Goal: Information Seeking & Learning: Understand process/instructions

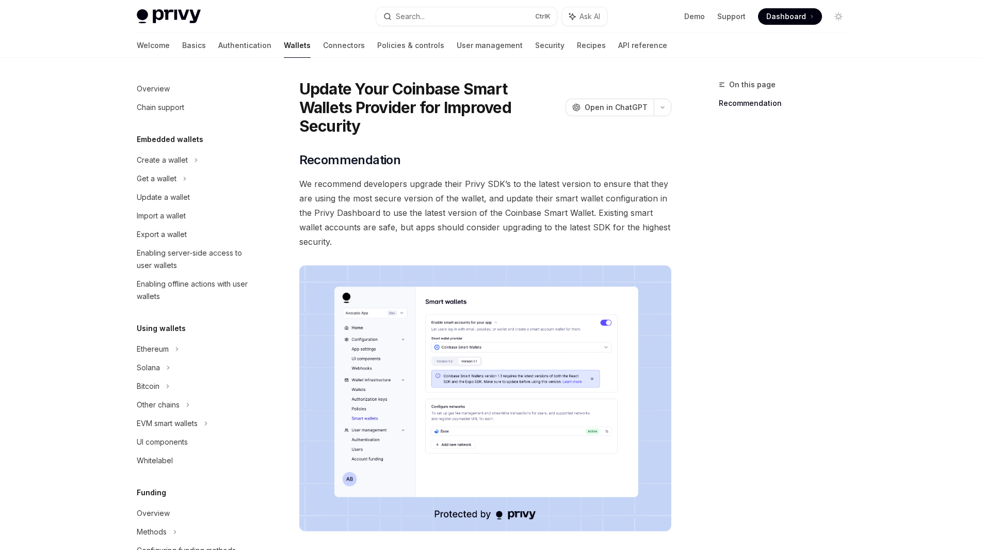
scroll to position [6, 0]
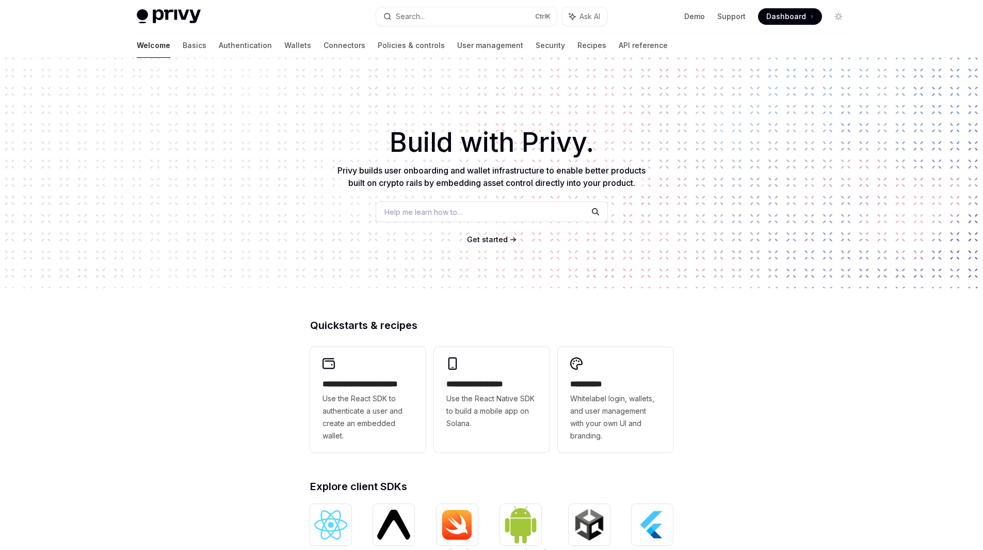
scroll to position [14, 0]
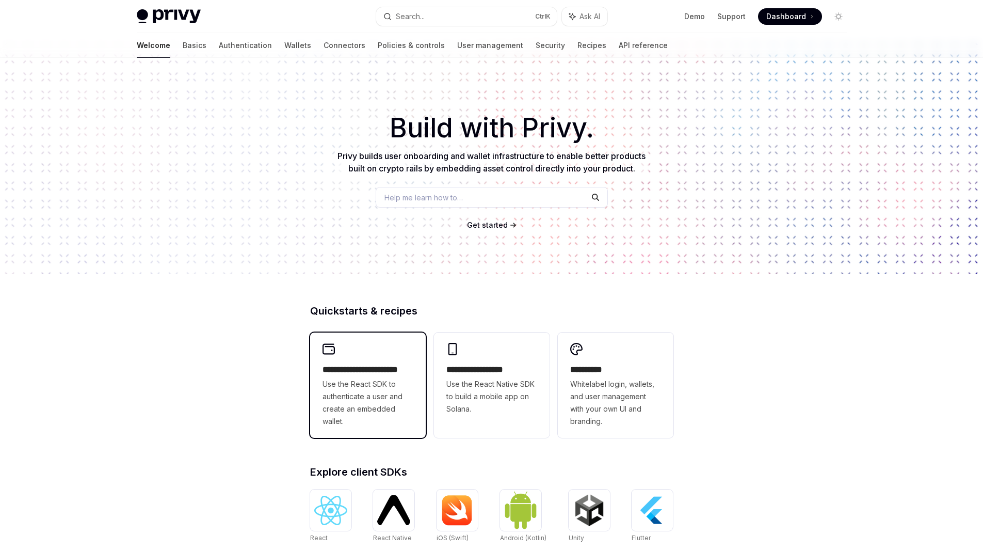
click at [379, 381] on span "Use the React SDK to authenticate a user and create an embedded wallet." at bounding box center [368, 403] width 91 height 50
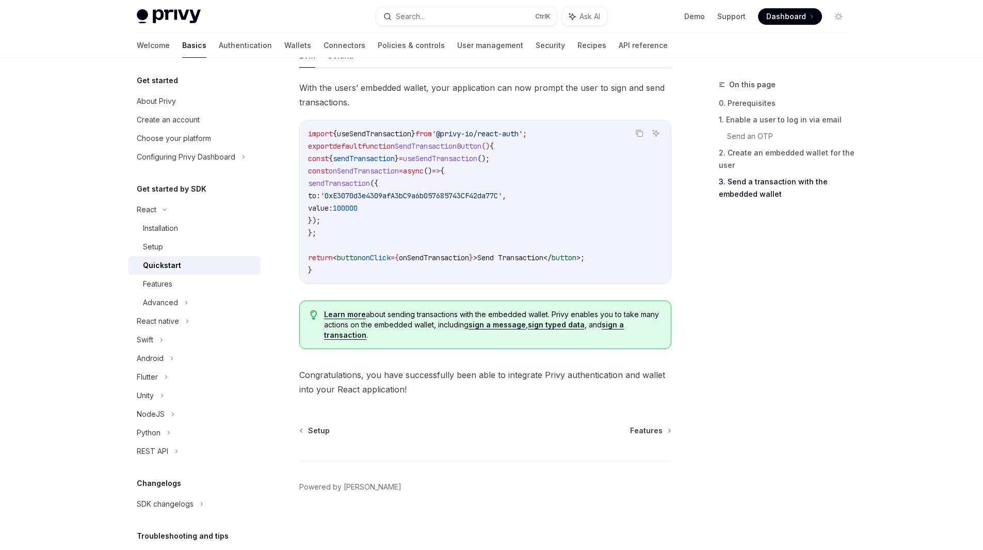
scroll to position [951, 0]
click at [169, 303] on div "Advanced" at bounding box center [160, 302] width 35 height 12
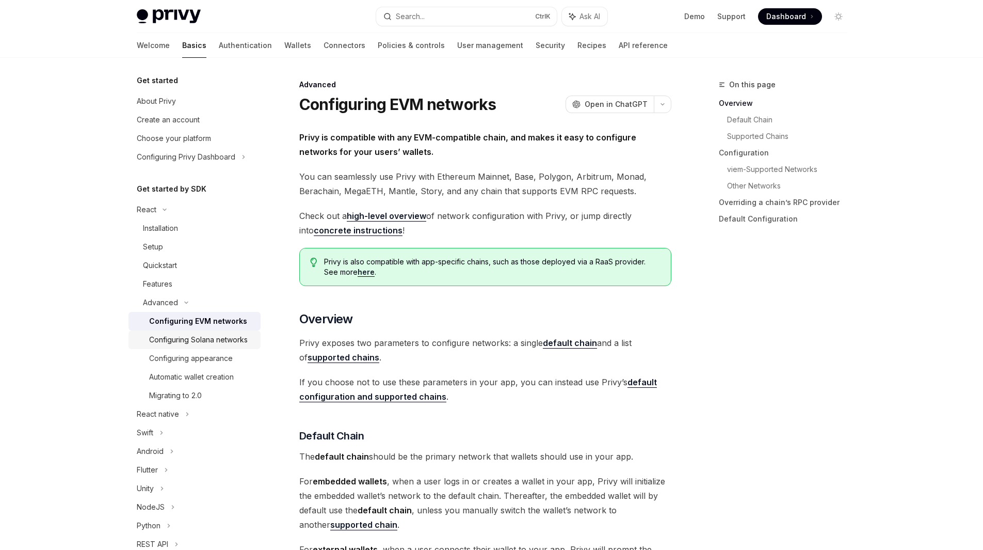
click at [204, 340] on div "Configuring Solana networks" at bounding box center [198, 339] width 99 height 12
type textarea "*"
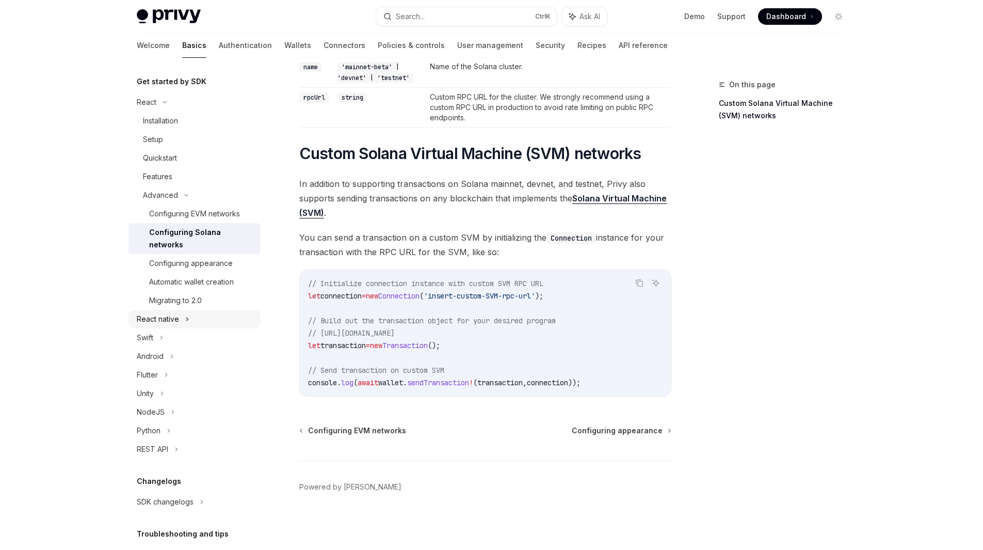
scroll to position [107, 0]
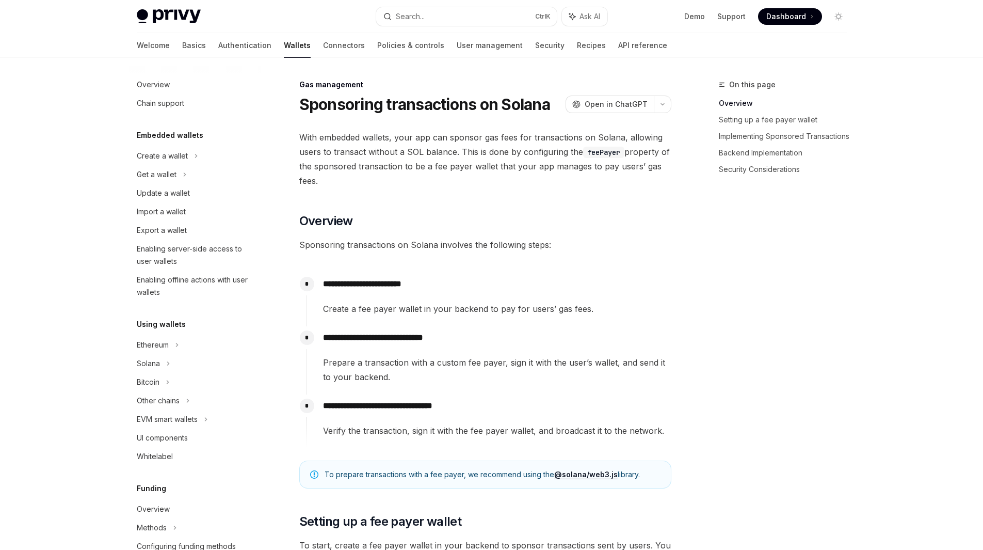
scroll to position [5, 0]
click at [600, 108] on span "Open in ChatGPT" at bounding box center [616, 104] width 63 height 10
type textarea "*"
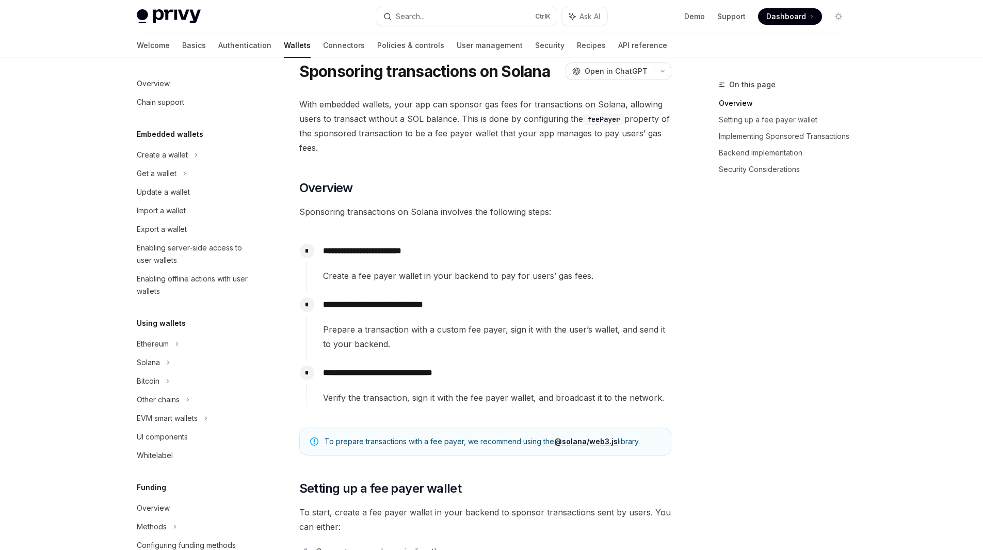
scroll to position [34, 0]
click at [661, 66] on button "button" at bounding box center [663, 71] width 18 height 18
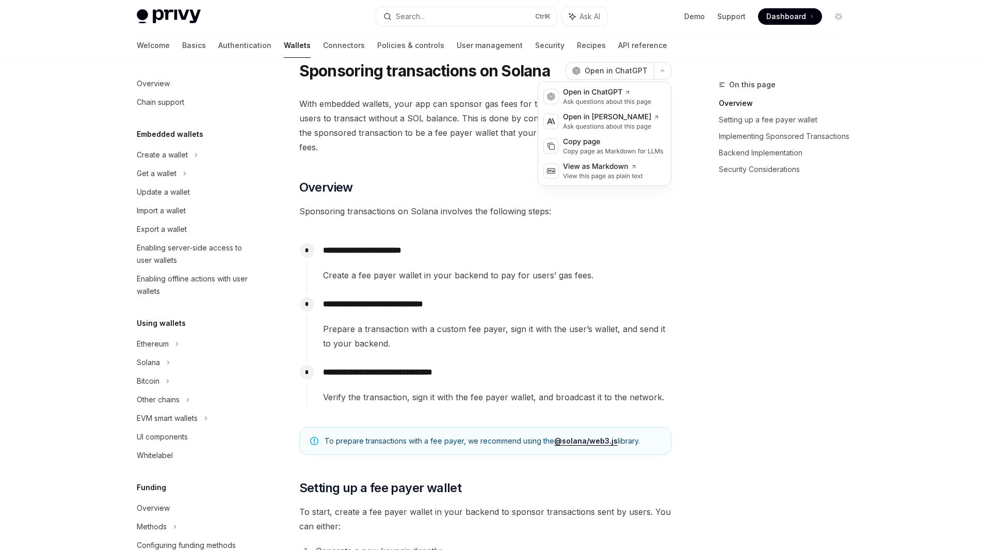
click at [660, 209] on span "Sponsoring transactions on Solana involves the following steps:" at bounding box center [485, 211] width 372 height 14
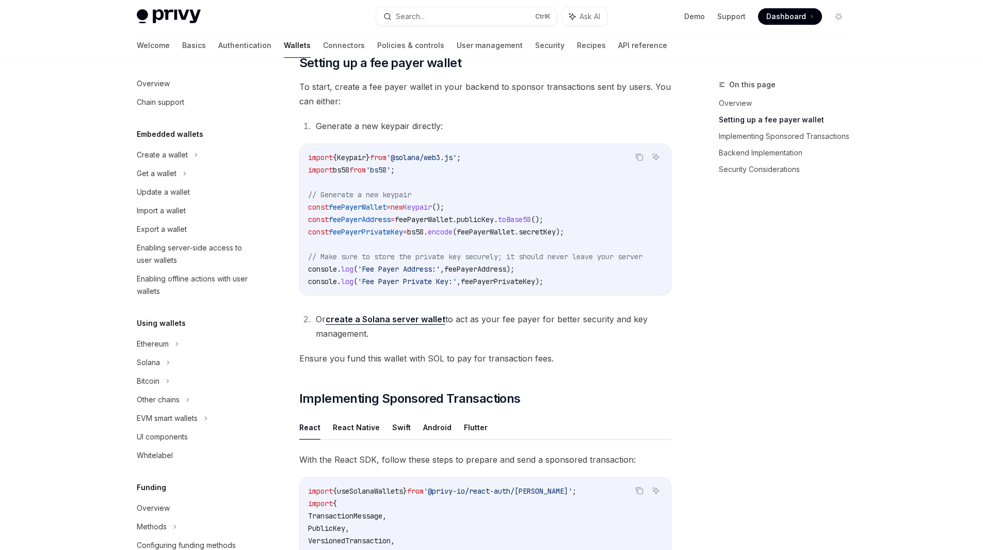
scroll to position [458, 0]
click at [424, 325] on link "create a Solana server wallet" at bounding box center [386, 319] width 120 height 11
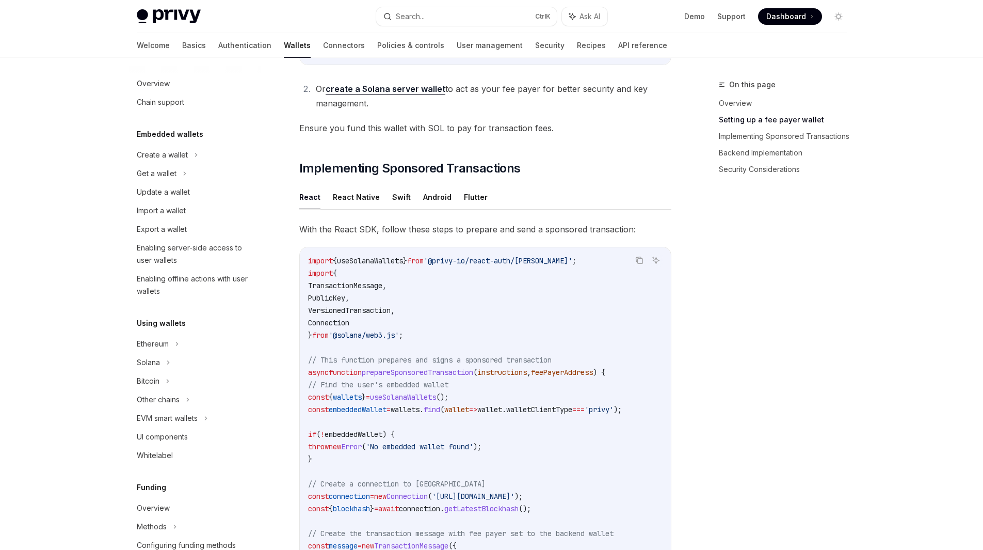
scroll to position [689, 0]
click at [436, 401] on span "useSolanaWallets" at bounding box center [403, 396] width 66 height 9
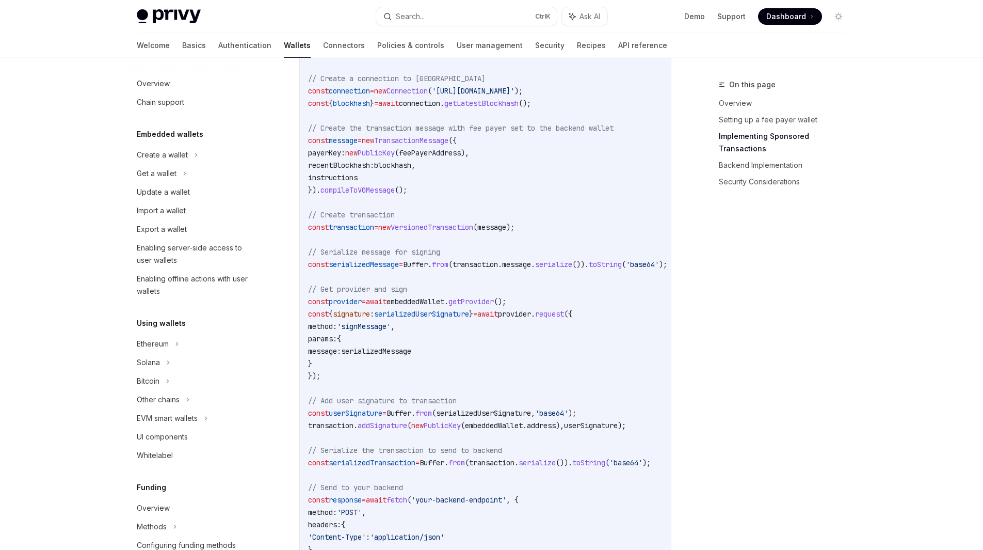
scroll to position [1097, 0]
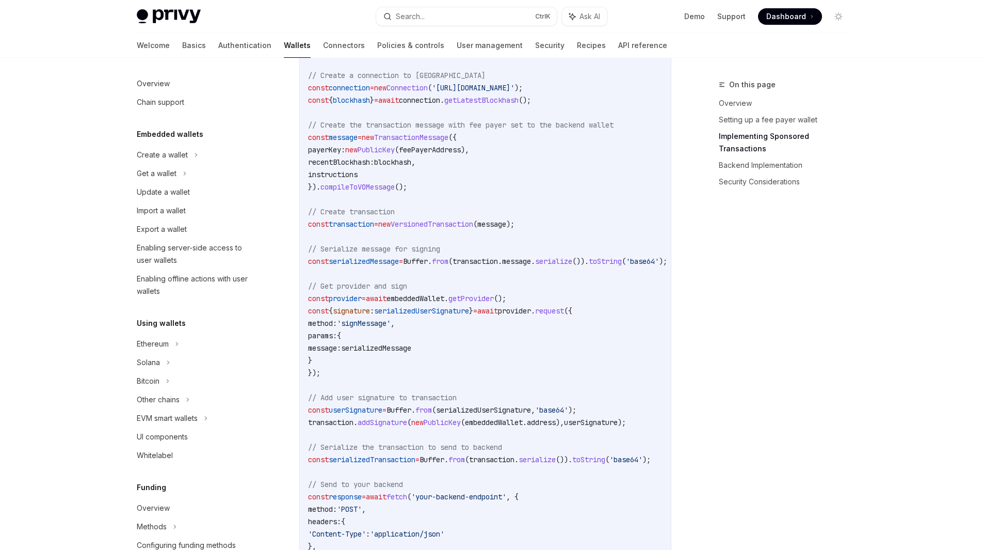
click at [477, 412] on span "serializedUserSignature" at bounding box center [483, 409] width 95 height 9
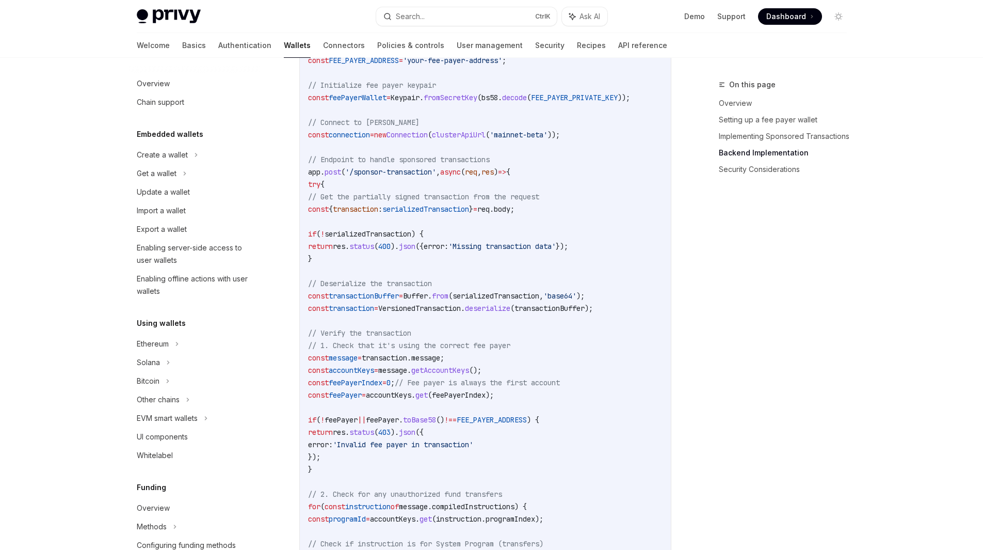
scroll to position [1914, 0]
click at [443, 213] on span "serializedTransaction" at bounding box center [425, 208] width 87 height 9
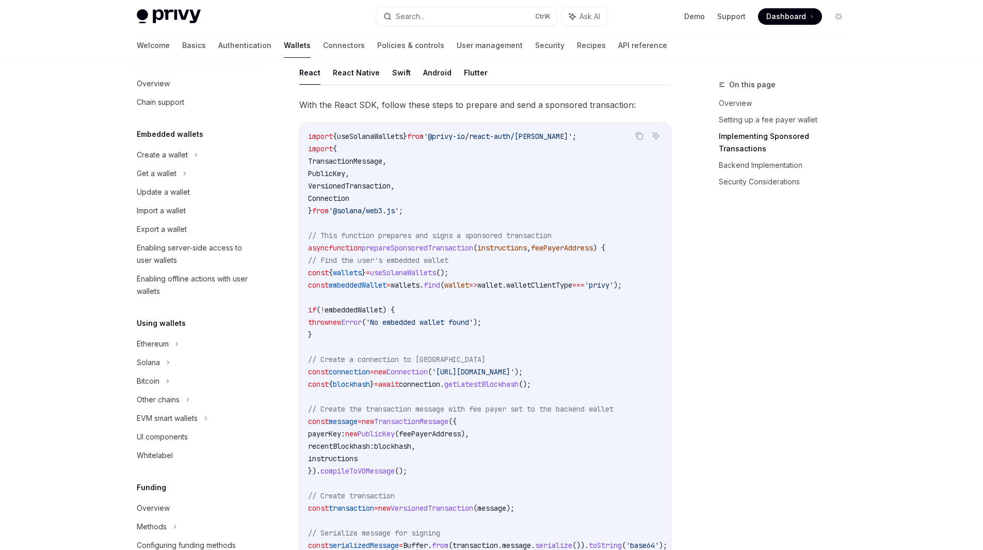
scroll to position [812, 0]
drag, startPoint x: 327, startPoint y: 338, endPoint x: 305, endPoint y: 290, distance: 52.9
click at [305, 290] on div "import { useSolanaWallets } from '@privy-io/react-auth/solana' ; import { Trans…" at bounding box center [485, 520] width 371 height 795
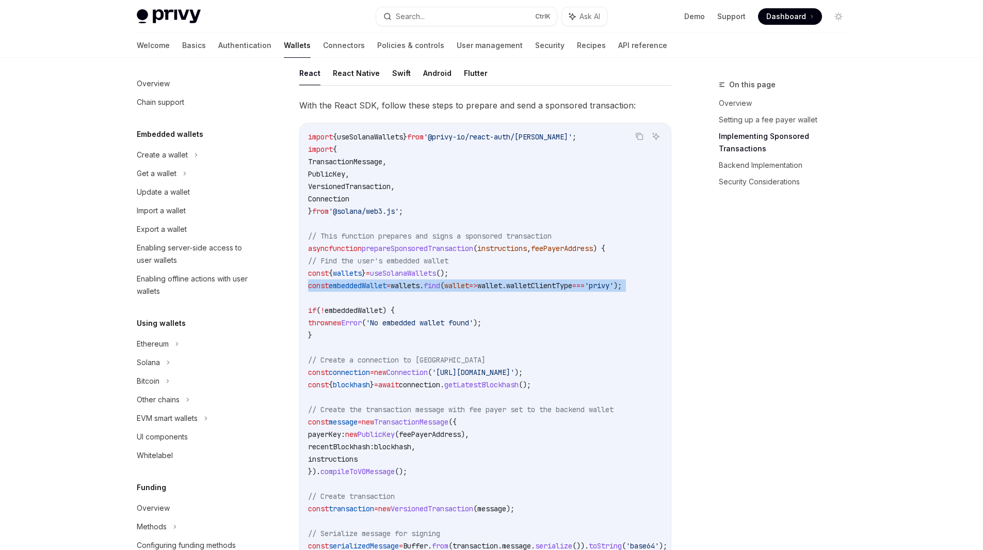
click at [305, 290] on div "import { useSolanaWallets } from '@privy-io/react-auth/solana' ; import { Trans…" at bounding box center [485, 520] width 371 height 795
click at [305, 287] on div "import { useSolanaWallets } from '@privy-io/react-auth/solana' ; import { Trans…" at bounding box center [485, 520] width 371 height 795
drag, startPoint x: 307, startPoint y: 278, endPoint x: 308, endPoint y: 302, distance: 24.3
click at [308, 302] on div "import { useSolanaWallets } from '@privy-io/react-auth/solana' ; import { Trans…" at bounding box center [485, 520] width 371 height 795
copy code "const { wallets } = useSolanaWallets (); const embeddedWallet = wallets . find …"
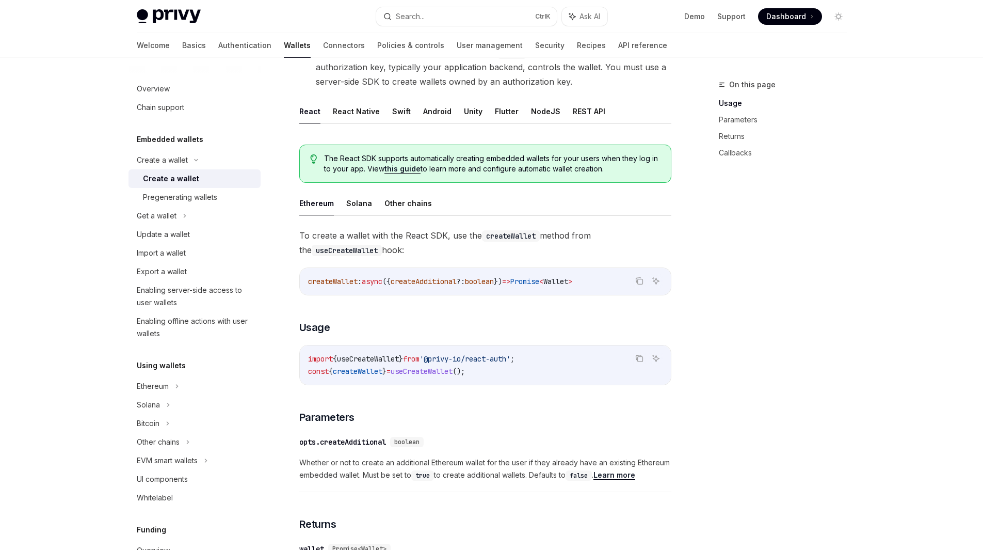
scroll to position [171, 0]
click at [357, 203] on button "Solana" at bounding box center [359, 203] width 26 height 24
type textarea "*"
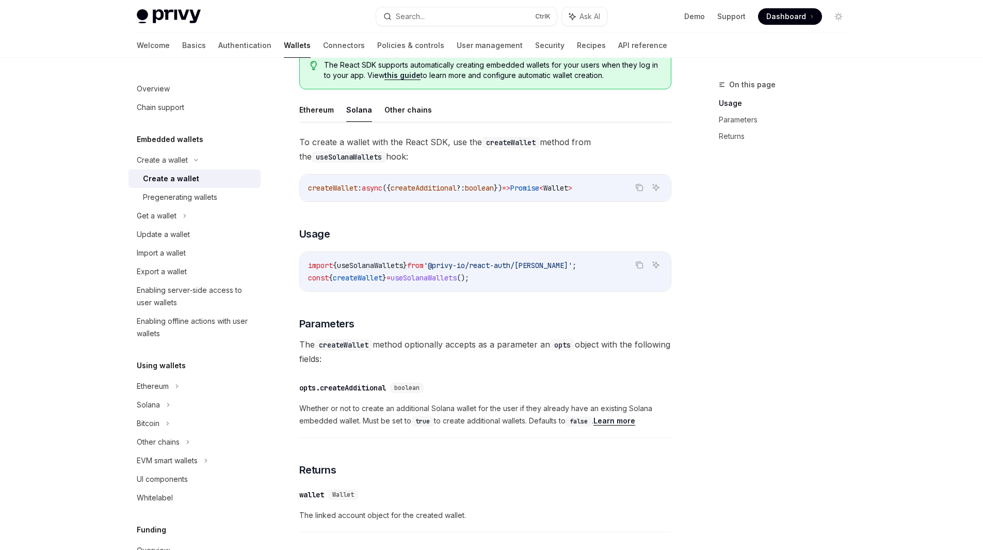
scroll to position [406, 0]
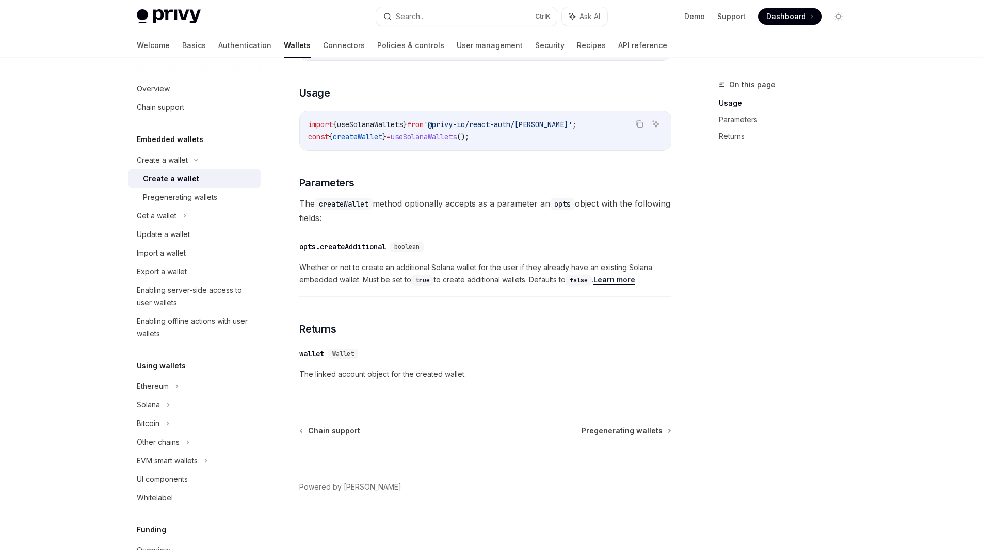
click at [389, 241] on div "​ opts.createAdditional boolean" at bounding box center [480, 247] width 362 height 12
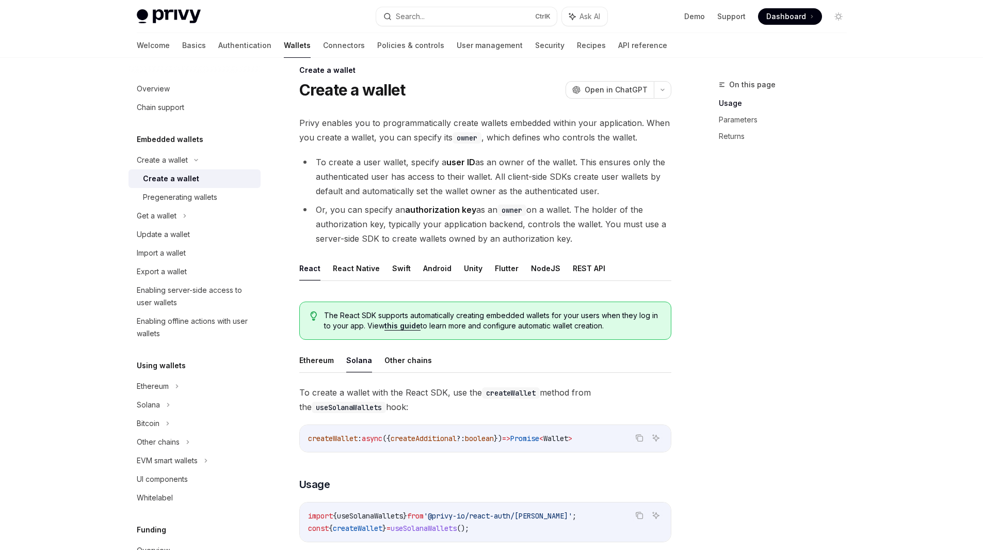
scroll to position [0, 0]
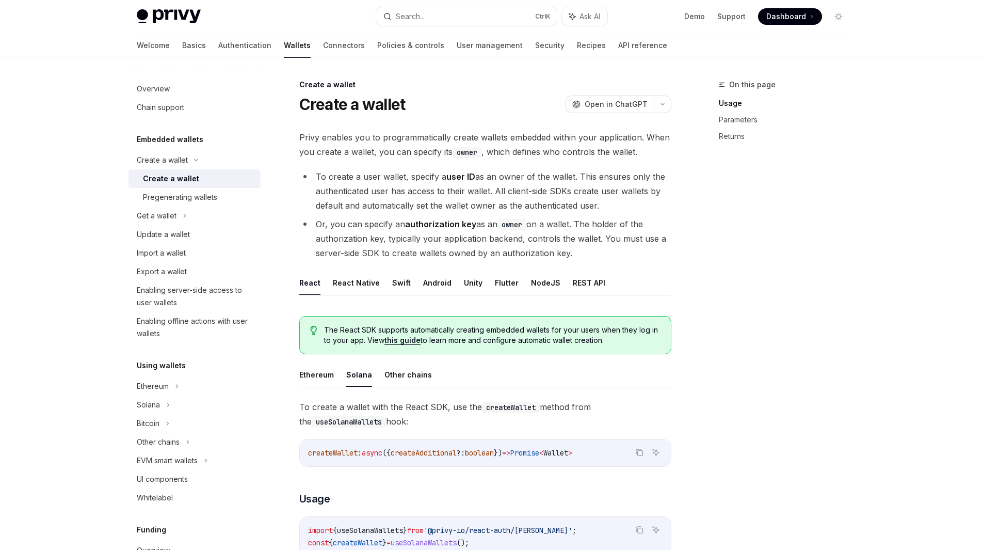
click at [384, 257] on li "Or, you can specify an authorization key as an owner on a wallet. The holder of…" at bounding box center [485, 238] width 372 height 43
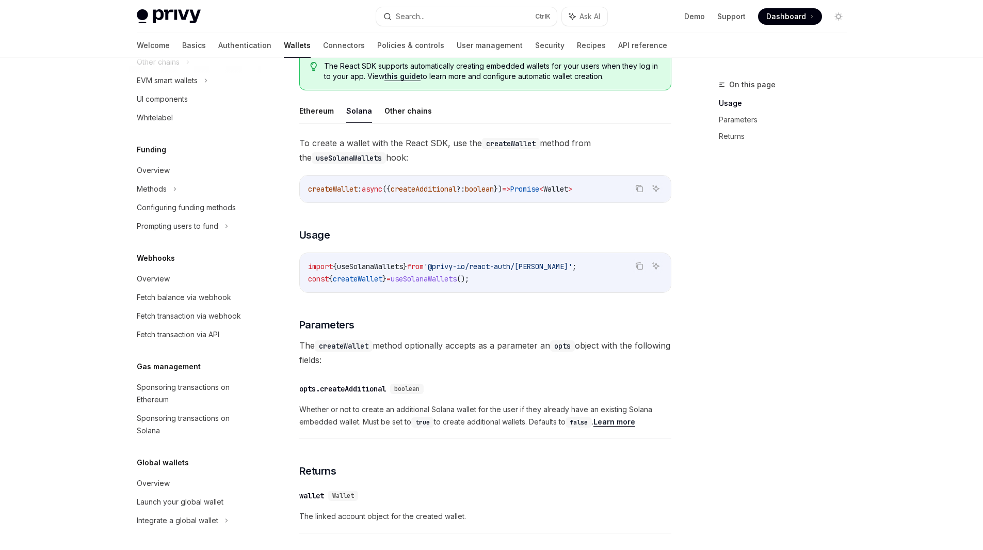
scroll to position [264, 0]
